Goal: Use online tool/utility

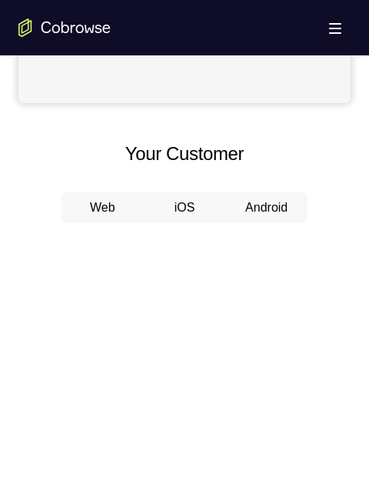
scroll to position [692, 0]
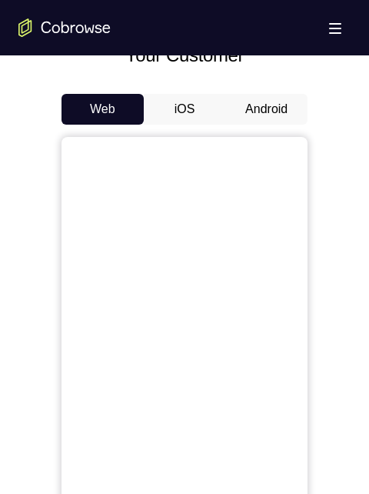
click at [246, 108] on button "Android" at bounding box center [266, 109] width 82 height 31
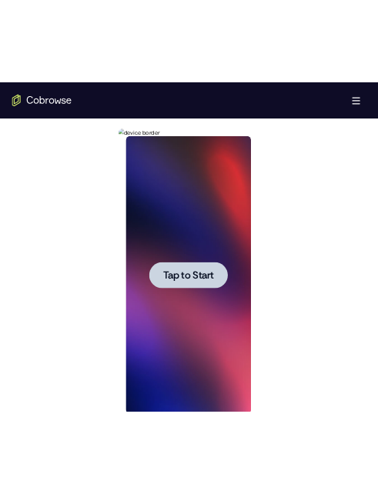
scroll to position [0, 0]
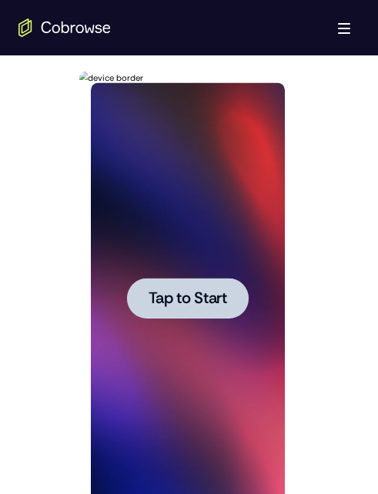
drag, startPoint x: 41, startPoint y: 160, endPoint x: 36, endPoint y: 132, distance: 28.8
click at [36, 132] on div at bounding box center [188, 296] width 341 height 473
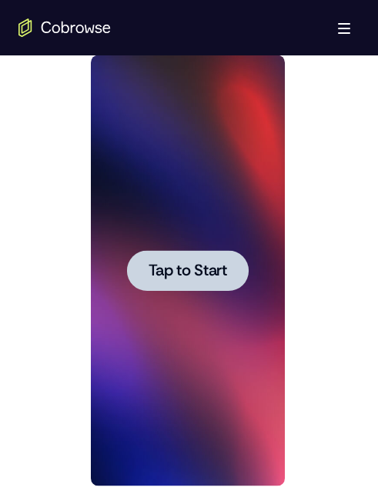
scroll to position [769, 0]
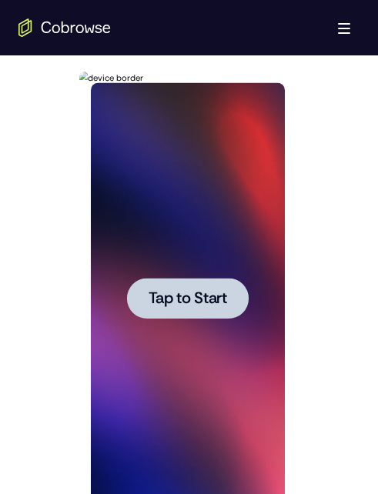
click at [165, 291] on span "Tap to Start" at bounding box center [187, 298] width 78 height 15
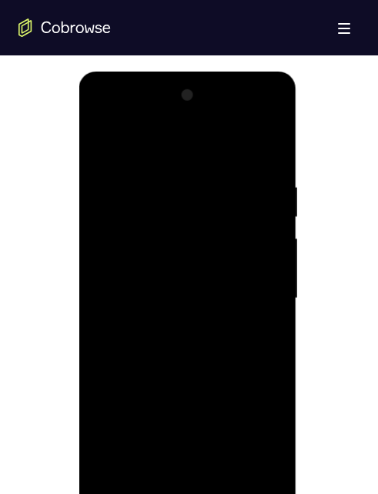
scroll to position [846, 0]
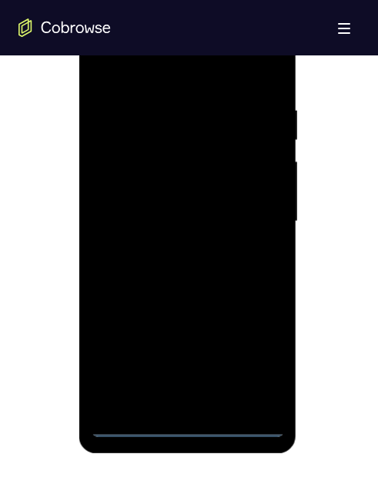
click at [192, 423] on div at bounding box center [188, 221] width 194 height 431
click at [259, 361] on div at bounding box center [188, 221] width 194 height 431
click at [232, 71] on div at bounding box center [188, 221] width 194 height 431
click at [249, 214] on div at bounding box center [188, 221] width 194 height 431
drag, startPoint x: 165, startPoint y: 251, endPoint x: 174, endPoint y: 251, distance: 9.2
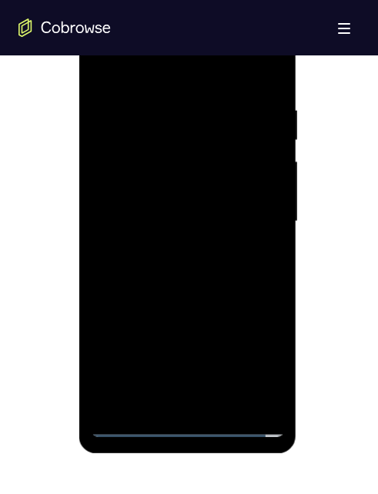
click at [165, 251] on div at bounding box center [188, 221] width 194 height 431
drag, startPoint x: 129, startPoint y: 203, endPoint x: 157, endPoint y: 274, distance: 76.0
click at [129, 203] on div at bounding box center [188, 221] width 194 height 431
click at [143, 197] on div at bounding box center [188, 221] width 194 height 431
click at [238, 190] on div at bounding box center [188, 221] width 194 height 431
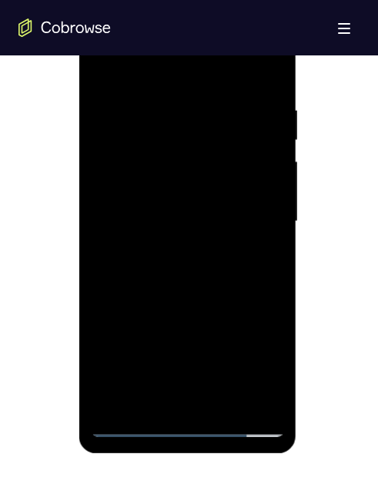
click at [266, 190] on div at bounding box center [188, 221] width 194 height 431
click at [266, 189] on div at bounding box center [188, 221] width 194 height 431
click at [266, 188] on div at bounding box center [188, 221] width 194 height 431
click at [112, 192] on div at bounding box center [188, 221] width 194 height 431
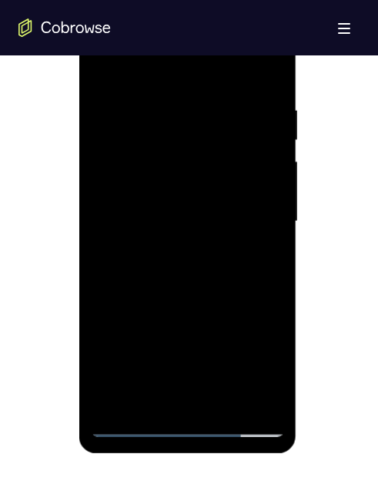
click at [109, 193] on div at bounding box center [188, 221] width 194 height 431
click at [227, 225] on div at bounding box center [188, 221] width 194 height 431
click at [216, 285] on div at bounding box center [188, 221] width 194 height 431
click at [129, 212] on div at bounding box center [188, 221] width 194 height 431
click at [155, 214] on div at bounding box center [188, 221] width 194 height 431
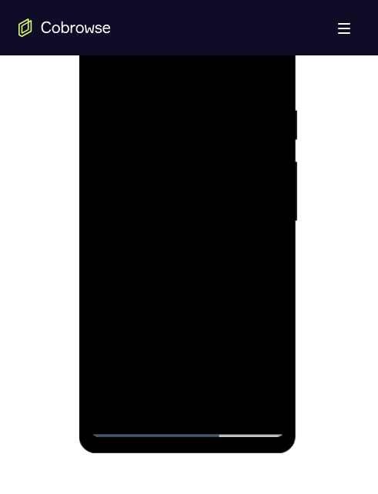
click at [127, 268] on div at bounding box center [188, 221] width 194 height 431
click at [196, 317] on div at bounding box center [188, 221] width 194 height 431
click at [256, 137] on div at bounding box center [188, 221] width 194 height 431
click at [218, 211] on div at bounding box center [188, 221] width 194 height 431
click at [202, 143] on div at bounding box center [188, 221] width 194 height 431
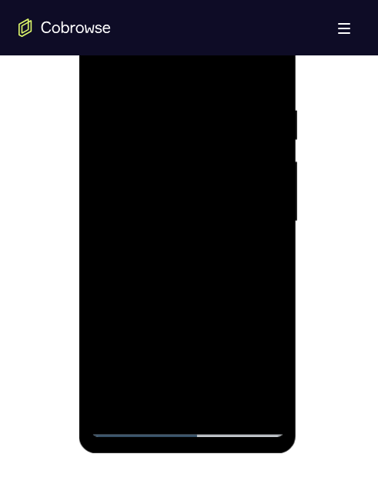
click at [202, 143] on div at bounding box center [188, 221] width 194 height 431
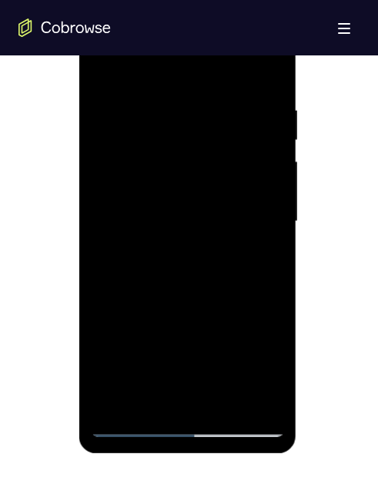
click at [182, 83] on div at bounding box center [188, 221] width 194 height 431
click at [239, 178] on div at bounding box center [188, 221] width 194 height 431
click at [232, 148] on div at bounding box center [188, 221] width 194 height 431
click at [132, 421] on div at bounding box center [188, 221] width 194 height 431
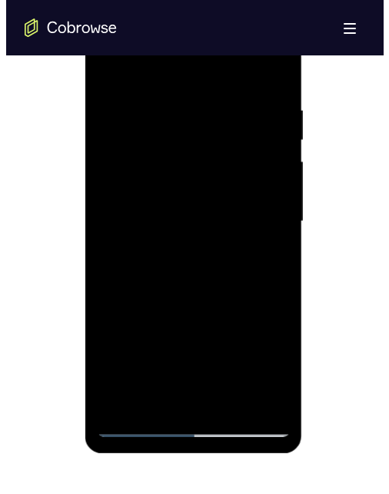
scroll to position [0, 0]
